Goal: Information Seeking & Learning: Find specific fact

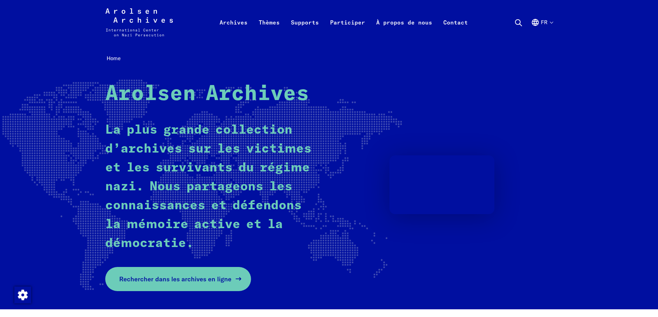
click at [180, 272] on link "Rechercher dans les archives en ligne" at bounding box center [178, 279] width 146 height 24
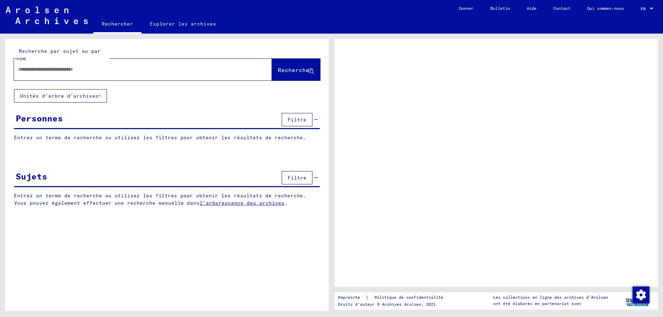
click at [653, 8] on div at bounding box center [651, 8] width 6 height 5
click at [652, 8] on div at bounding box center [650, 9] width 3 height 2
click at [650, 8] on div at bounding box center [650, 9] width 3 height 2
click at [122, 76] on div at bounding box center [134, 69] width 241 height 16
click at [85, 69] on input "text" at bounding box center [136, 69] width 237 height 7
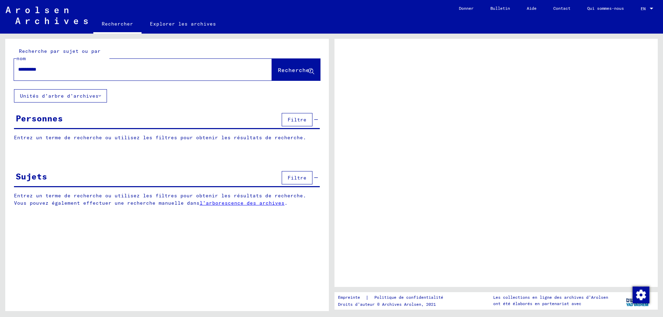
type input "**********"
click at [289, 69] on span "Rechercher" at bounding box center [295, 69] width 35 height 7
click at [278, 71] on span "Rechercher" at bounding box center [295, 69] width 35 height 7
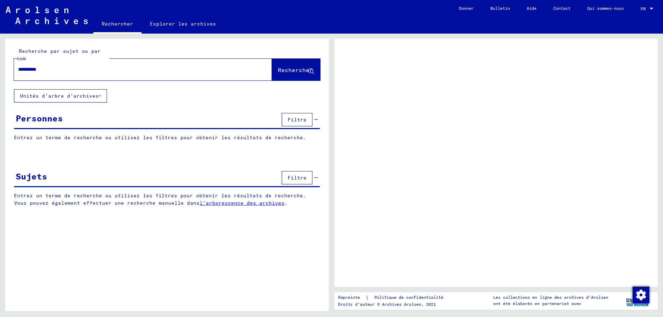
click at [278, 71] on span "Rechercher" at bounding box center [295, 69] width 35 height 7
click at [56, 95] on font "Unités d’arbre d’archives" at bounding box center [59, 96] width 79 height 6
